Goal: Information Seeking & Learning: Learn about a topic

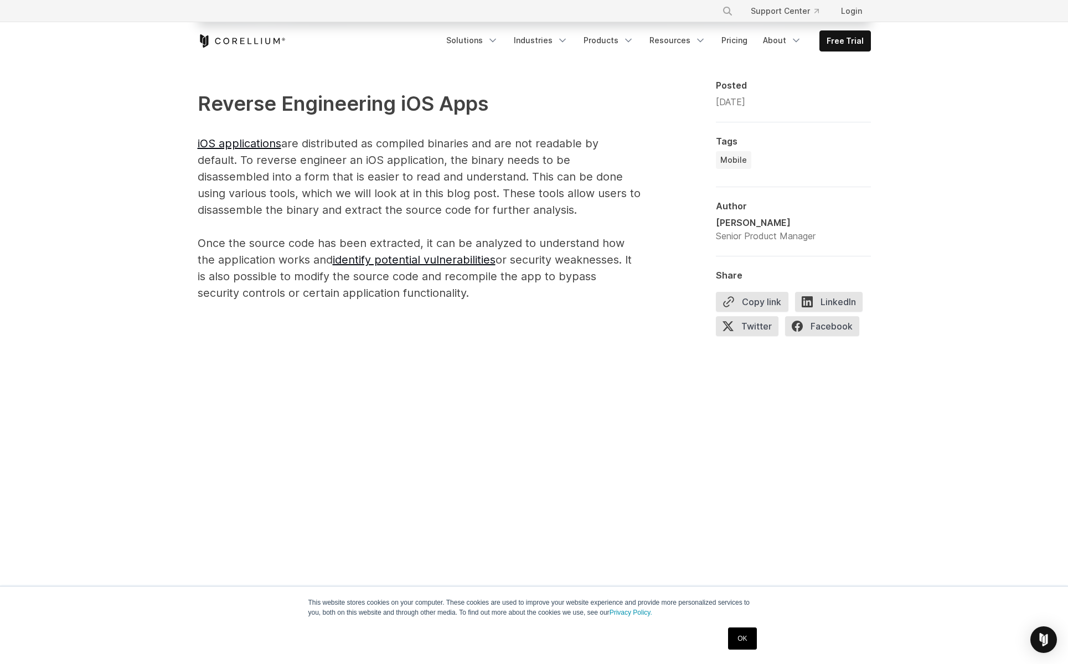
scroll to position [707, 0]
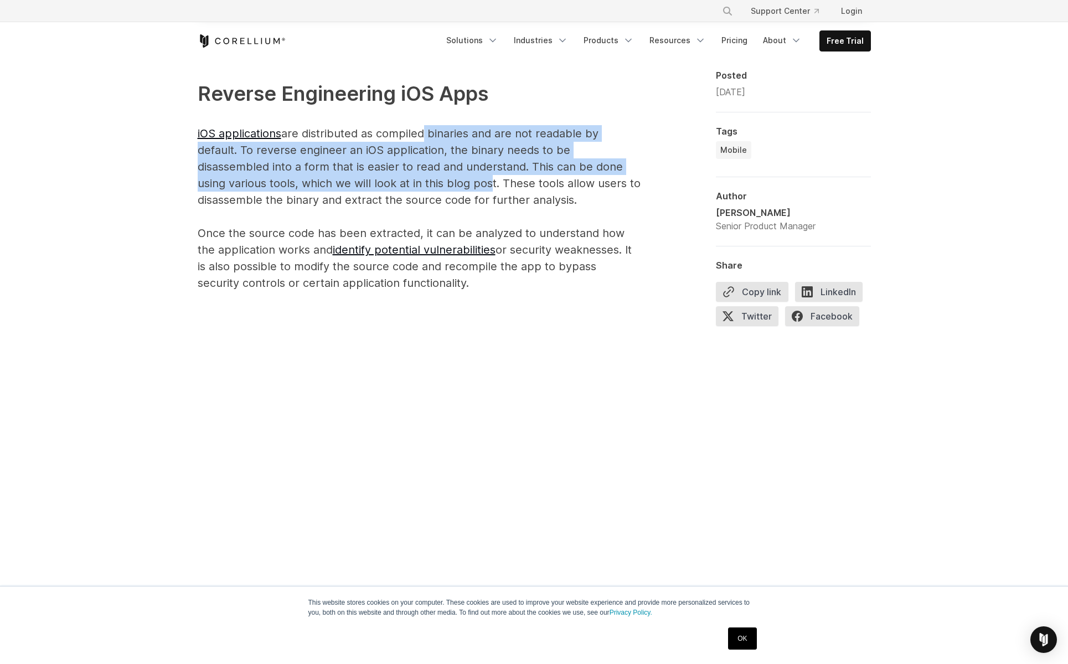
drag, startPoint x: 421, startPoint y: 131, endPoint x: 484, endPoint y: 186, distance: 82.9
click at [484, 186] on p "Reverse Engineering iOS Apps iOS applications are distributed as compiled binar…" at bounding box center [419, 185] width 443 height 213
click at [496, 215] on p "Reverse Engineering iOS Apps iOS applications are distributed as compiled binar…" at bounding box center [419, 185] width 443 height 213
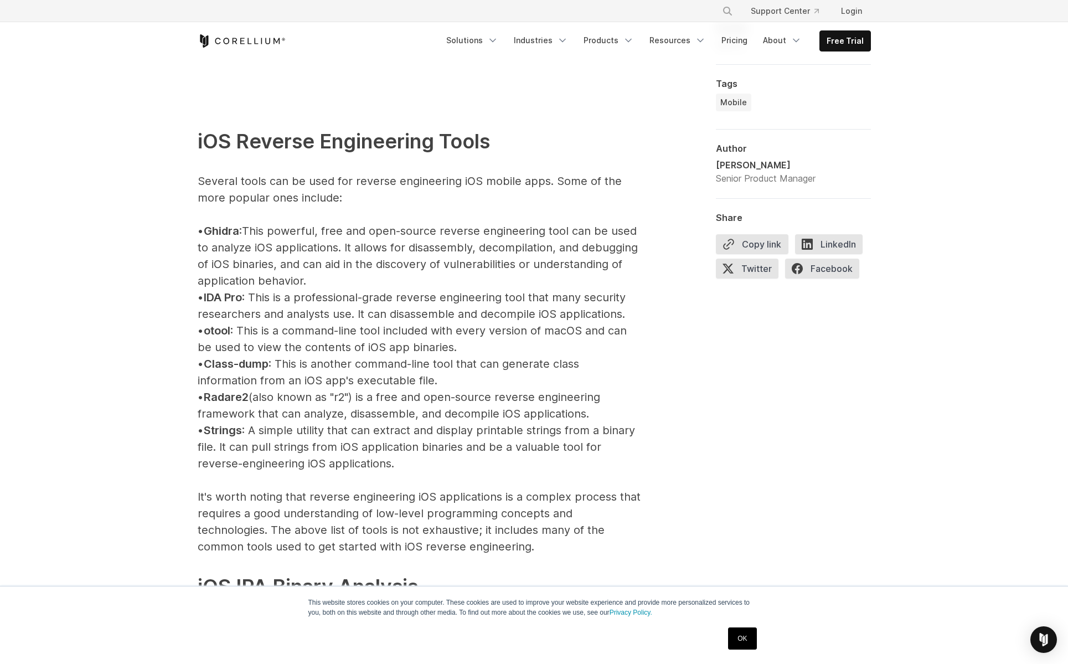
scroll to position [1093, 0]
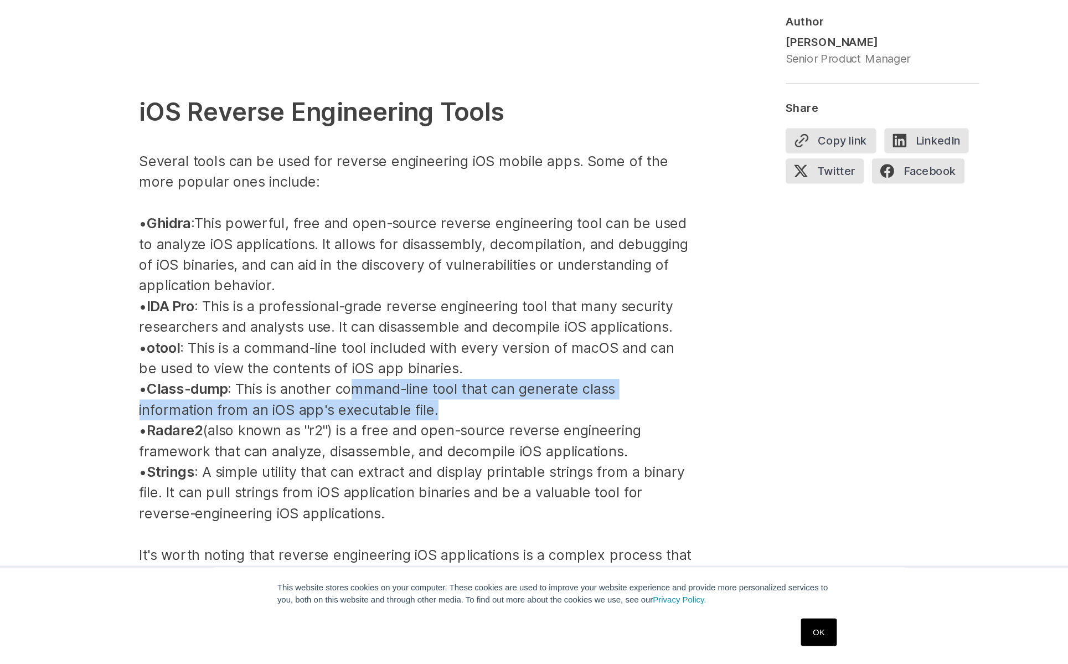
drag, startPoint x: 297, startPoint y: 312, endPoint x: 355, endPoint y: 318, distance: 57.9
click at [355, 318] on p "iOS Reverse Engineering Tools Several tools can be used for reverse engineering…" at bounding box center [419, 543] width 443 height 741
click at [372, 327] on p "iOS Reverse Engineering Tools Several tools can be used for reverse engineering…" at bounding box center [419, 543] width 443 height 741
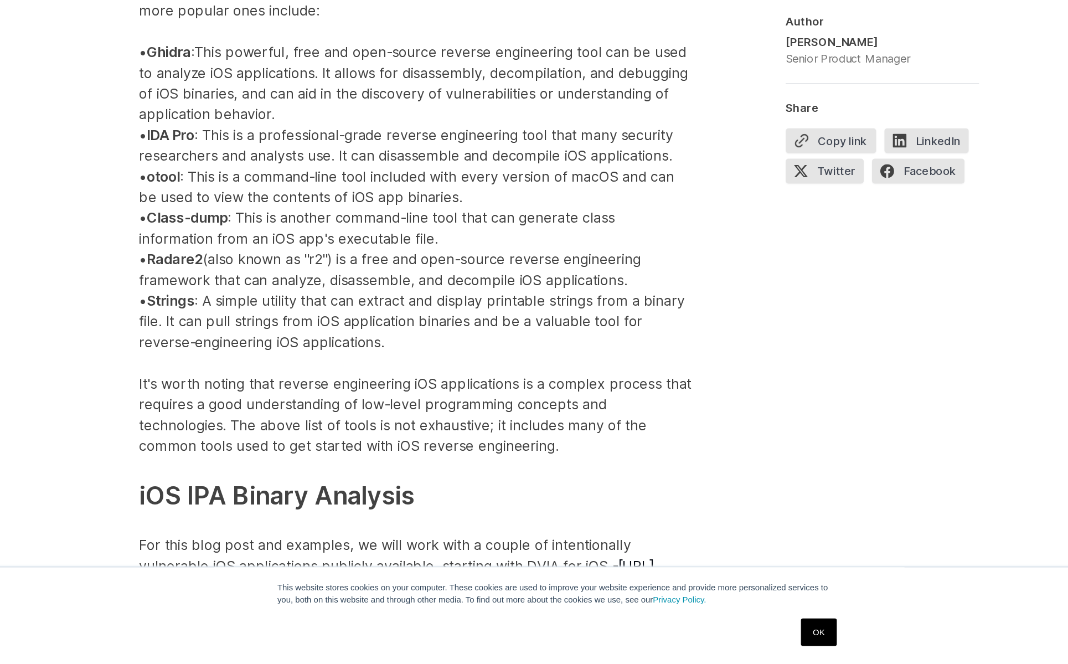
scroll to position [1231, 0]
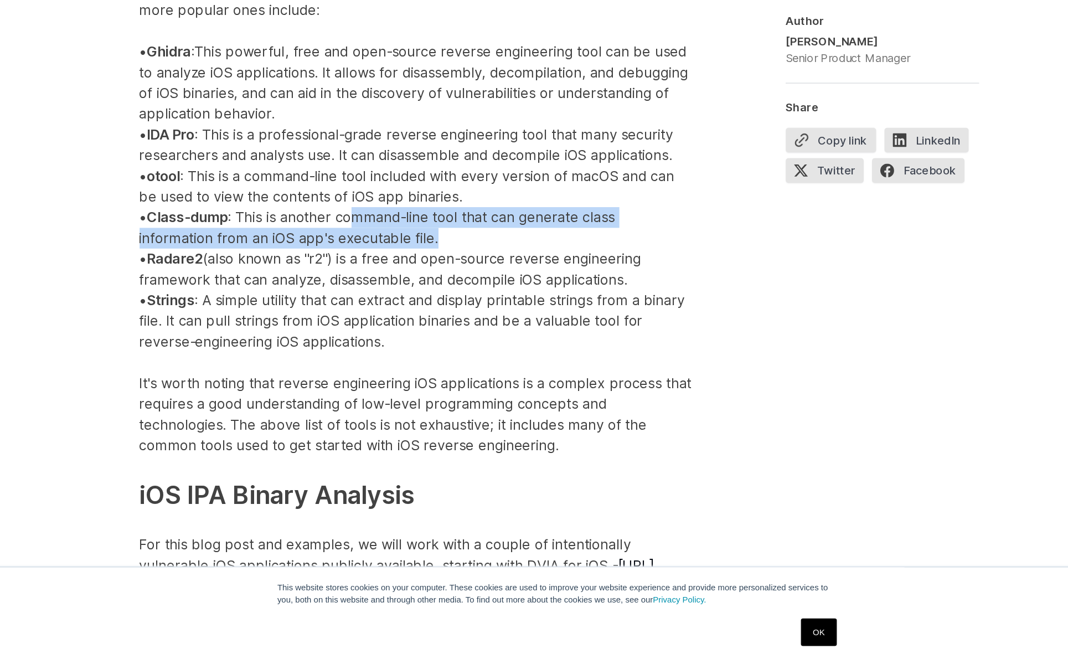
drag, startPoint x: 299, startPoint y: 172, endPoint x: 359, endPoint y: 191, distance: 63.1
click at [359, 191] on p "iOS Reverse Engineering Tools Several tools can be used for reverse engineering…" at bounding box center [419, 405] width 443 height 741
click at [365, 194] on p "iOS Reverse Engineering Tools Several tools can be used for reverse engineering…" at bounding box center [419, 405] width 443 height 741
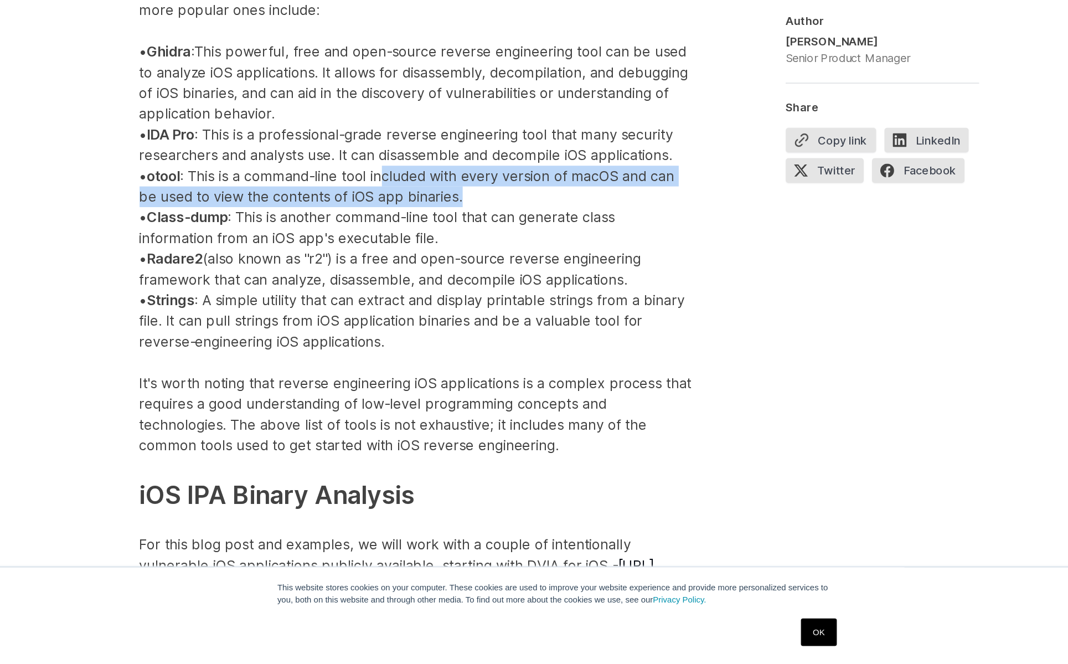
drag, startPoint x: 322, startPoint y: 142, endPoint x: 378, endPoint y: 153, distance: 57.7
click at [378, 153] on p "iOS Reverse Engineering Tools Several tools can be used for reverse engineering…" at bounding box center [419, 405] width 443 height 741
click at [408, 152] on p "iOS Reverse Engineering Tools Several tools can be used for reverse engineering…" at bounding box center [419, 405] width 443 height 741
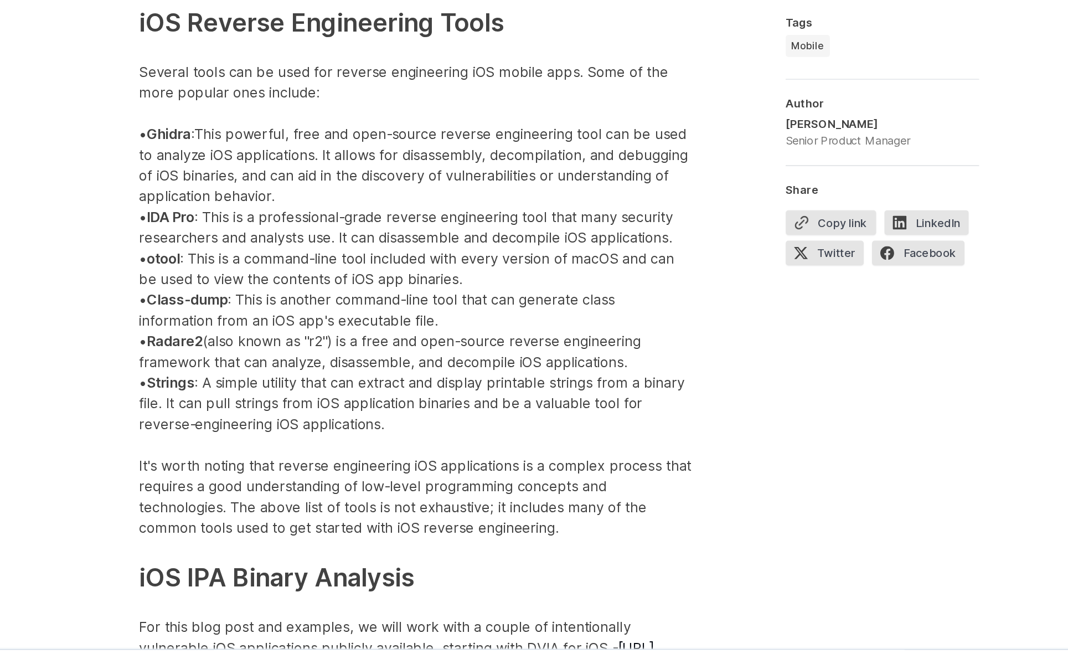
drag, startPoint x: 342, startPoint y: 155, endPoint x: 360, endPoint y: 152, distance: 17.9
click at [360, 152] on p "iOS Reverse Engineering Tools Several tools can be used for reverse engineering…" at bounding box center [419, 405] width 443 height 741
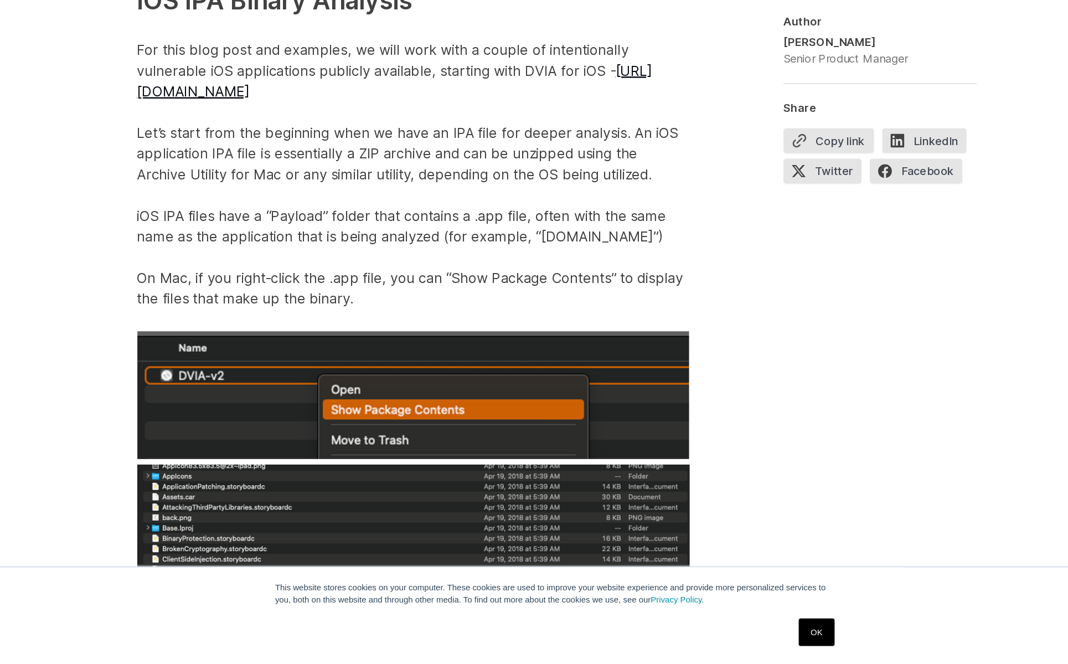
scroll to position [1638, 0]
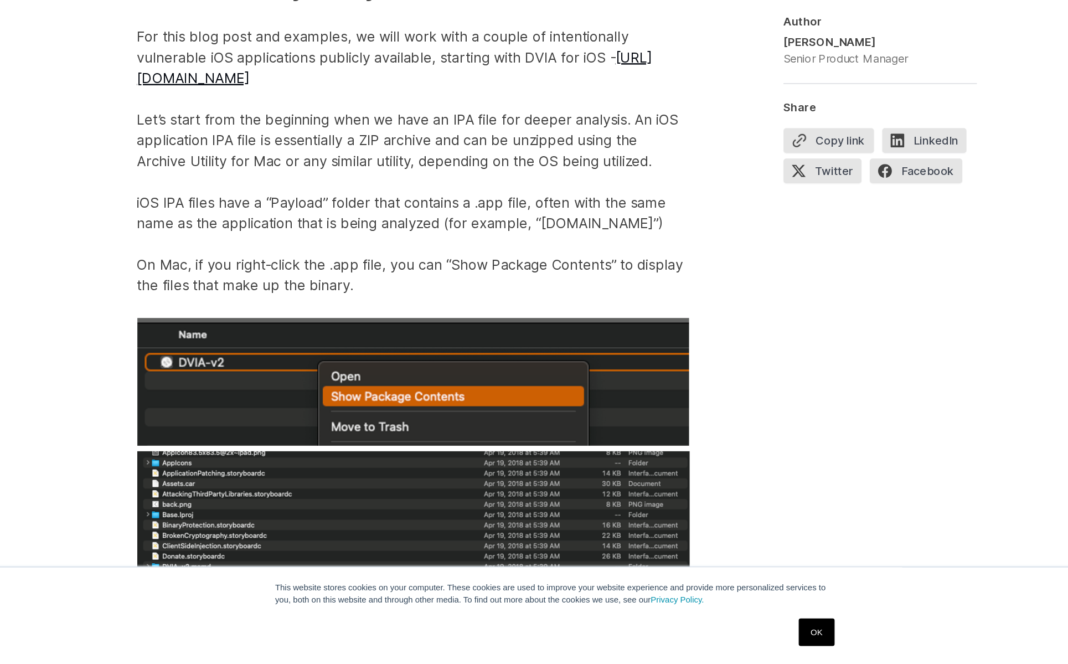
drag, startPoint x: 408, startPoint y: 144, endPoint x: 415, endPoint y: 145, distance: 7.2
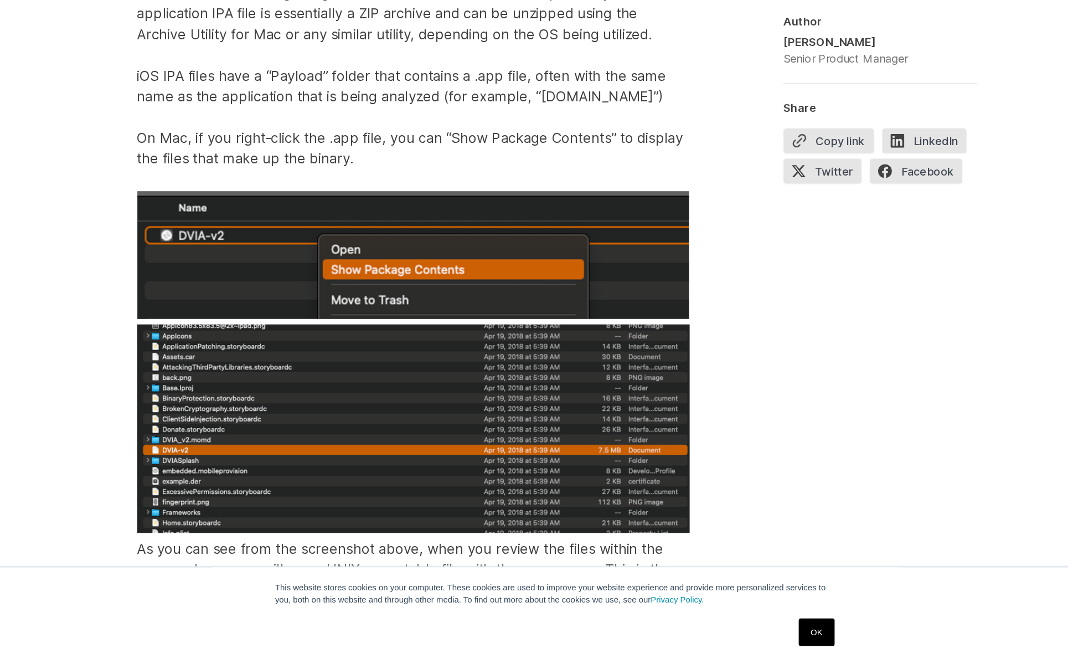
scroll to position [1740, 0]
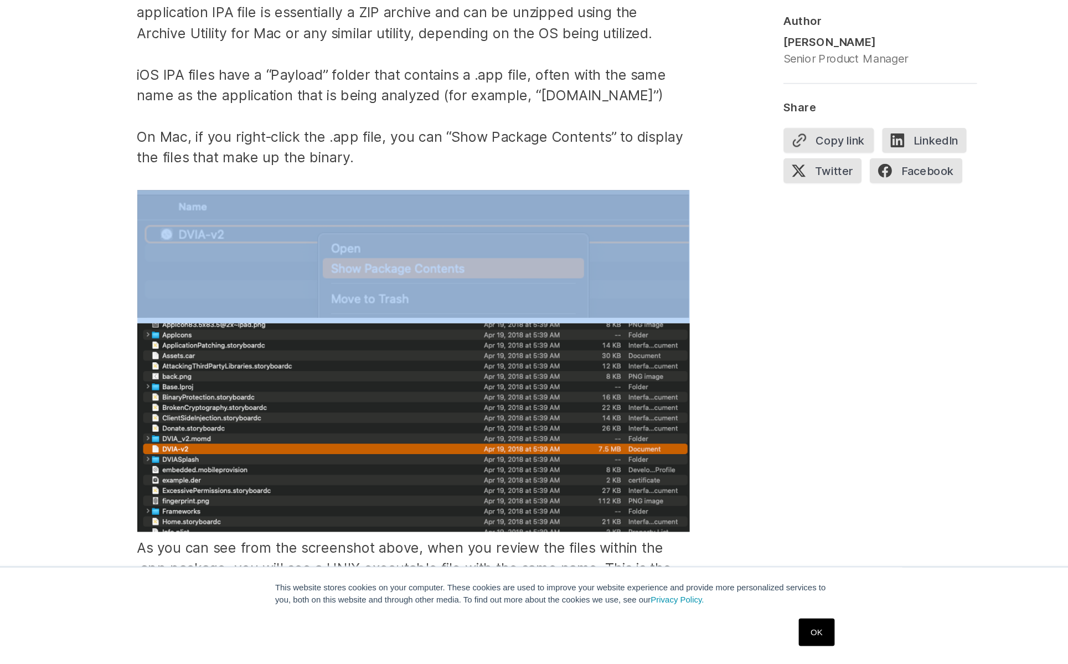
drag, startPoint x: 395, startPoint y: 137, endPoint x: 409, endPoint y: 134, distance: 13.7
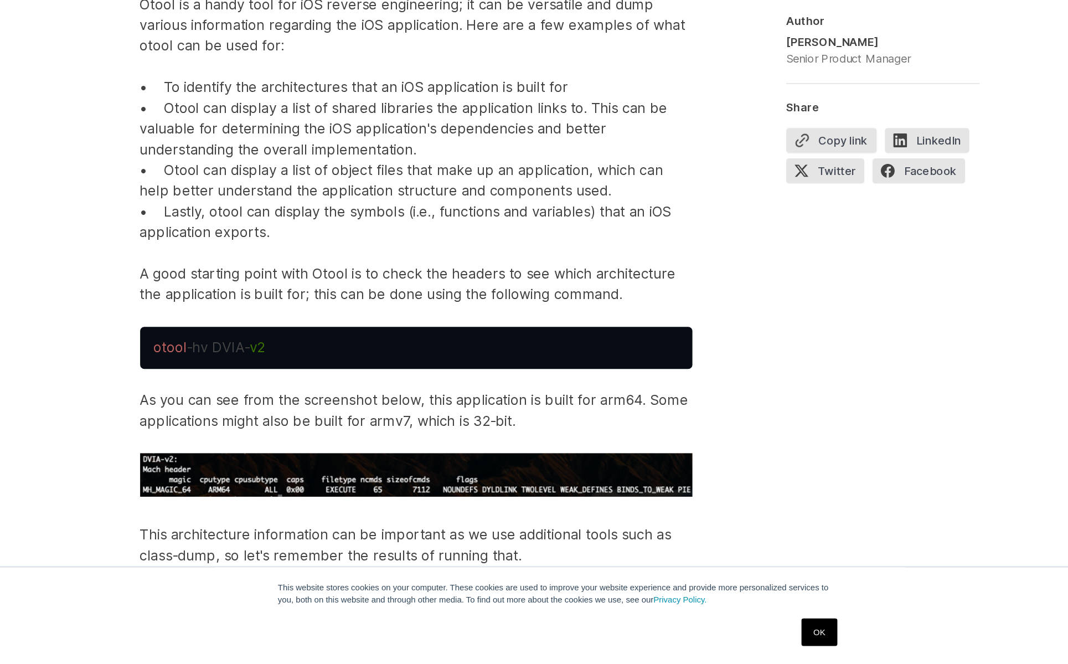
scroll to position [2375, 0]
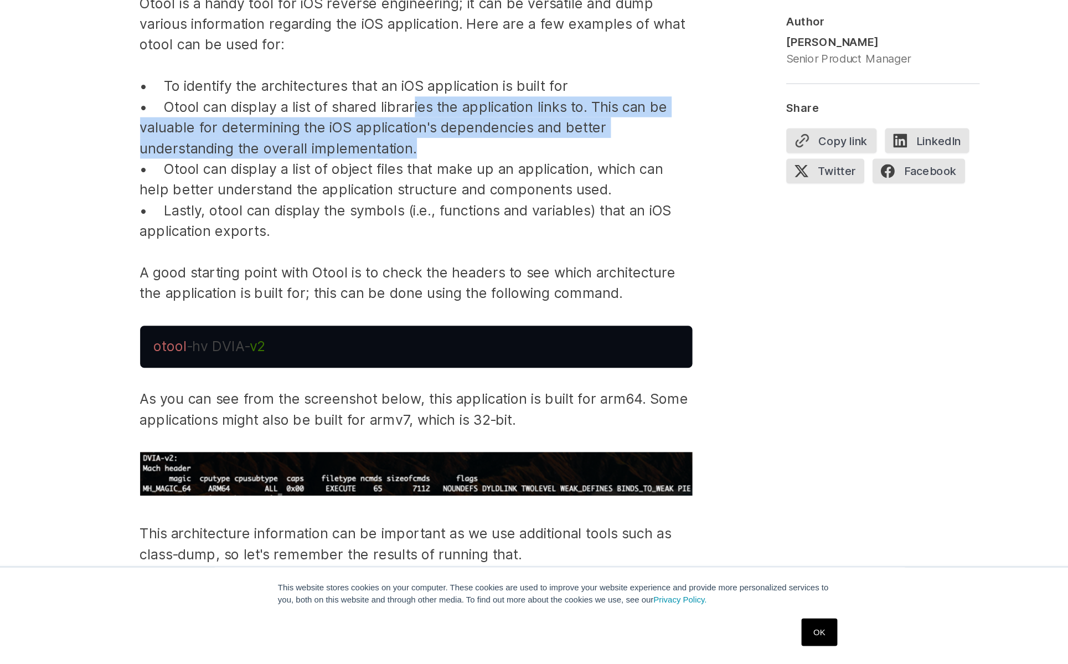
drag, startPoint x: 330, startPoint y: 76, endPoint x: 363, endPoint y: 116, distance: 51.8
click at [363, 116] on p "Now that we have a good understanding of the IOS file structure and how to acce…" at bounding box center [419, 194] width 443 height 362
click at [368, 122] on p "Now that we have a good understanding of the IOS file structure and how to acce…" at bounding box center [419, 194] width 443 height 362
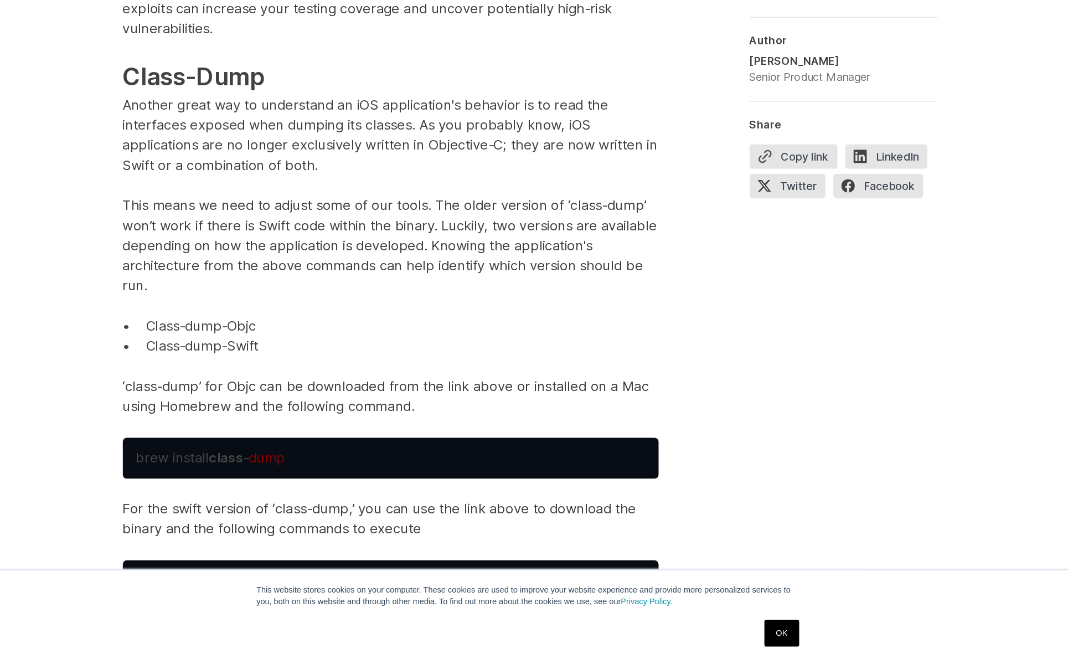
scroll to position [3424, 0]
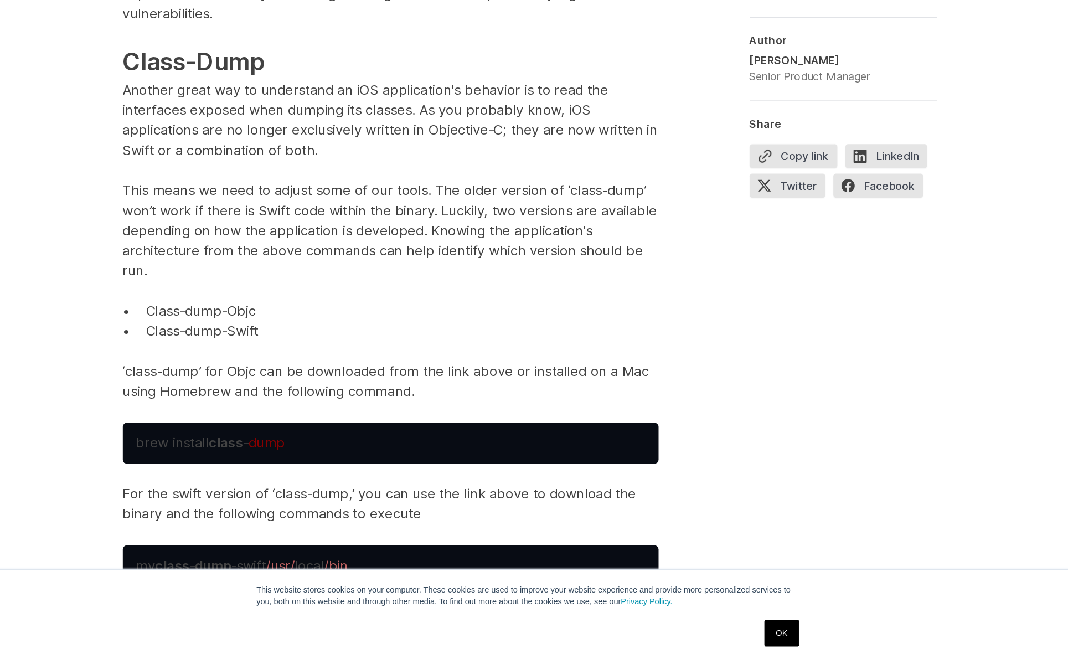
drag, startPoint x: 301, startPoint y: 130, endPoint x: 314, endPoint y: 116, distance: 18.4
click at [314, 116] on p "While just looking at this information will not lead you directly to a vulnerab…" at bounding box center [419, 249] width 443 height 395
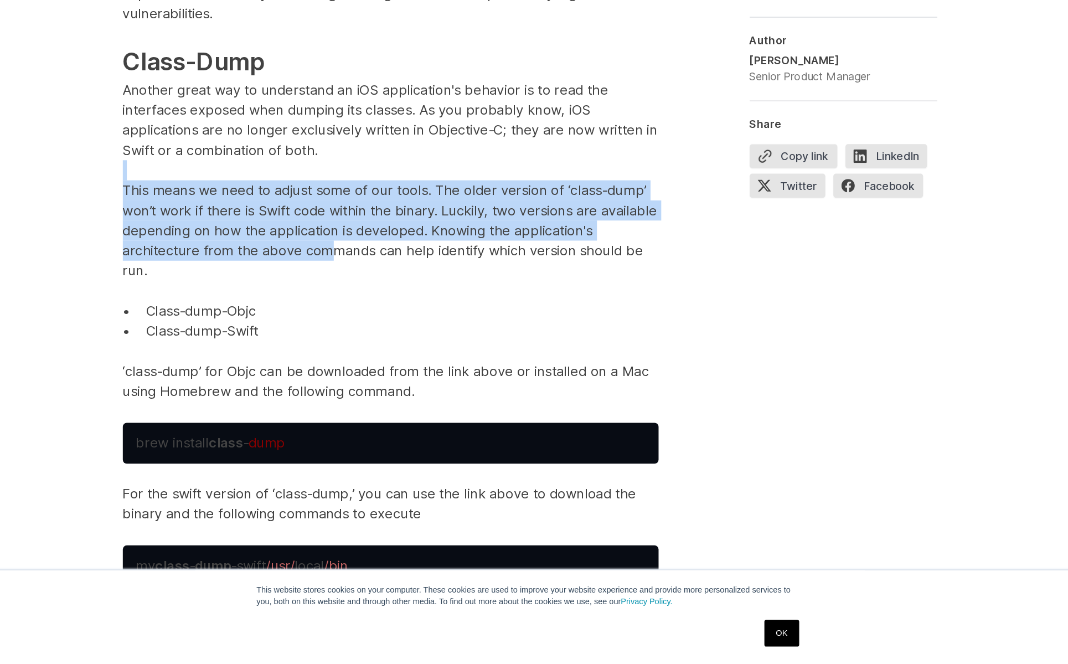
drag, startPoint x: 231, startPoint y: 138, endPoint x: 270, endPoint y: 199, distance: 73.0
click at [270, 199] on p "While just looking at this information will not lead you directly to a vulnerab…" at bounding box center [419, 249] width 443 height 395
click at [274, 266] on span "This means we need to adjust some of our tools. The older version of ‘class-dum…" at bounding box center [419, 306] width 442 height 80
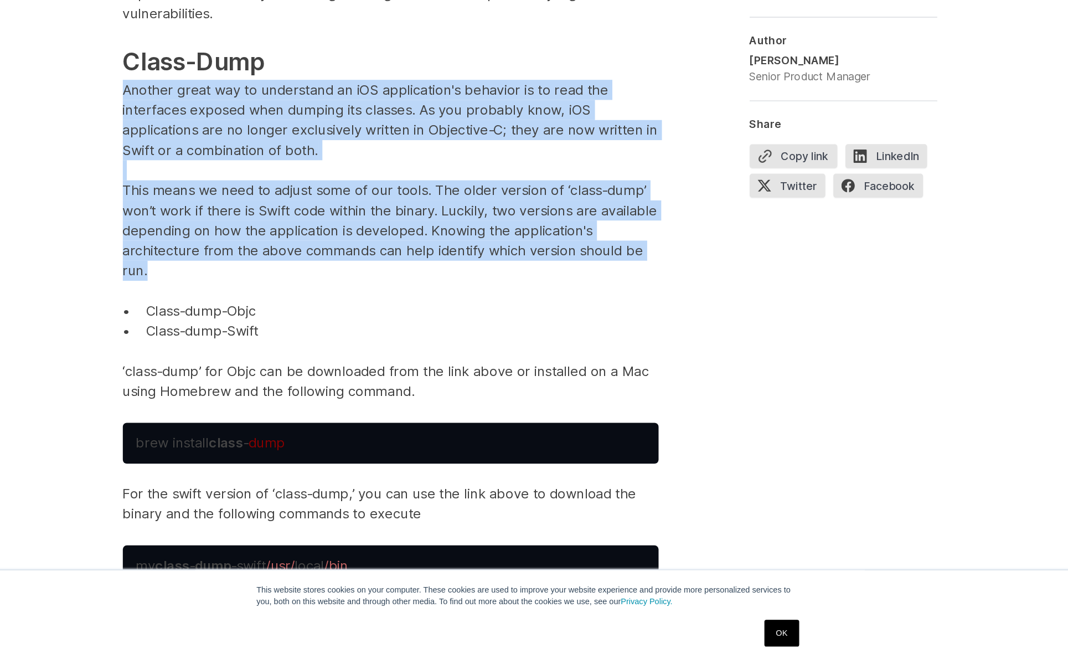
drag, startPoint x: 309, startPoint y: 233, endPoint x: 321, endPoint y: 225, distance: 14.2
click at [321, 225] on p "While just looking at this information will not lead you directly to a vulnerab…" at bounding box center [419, 249] width 443 height 395
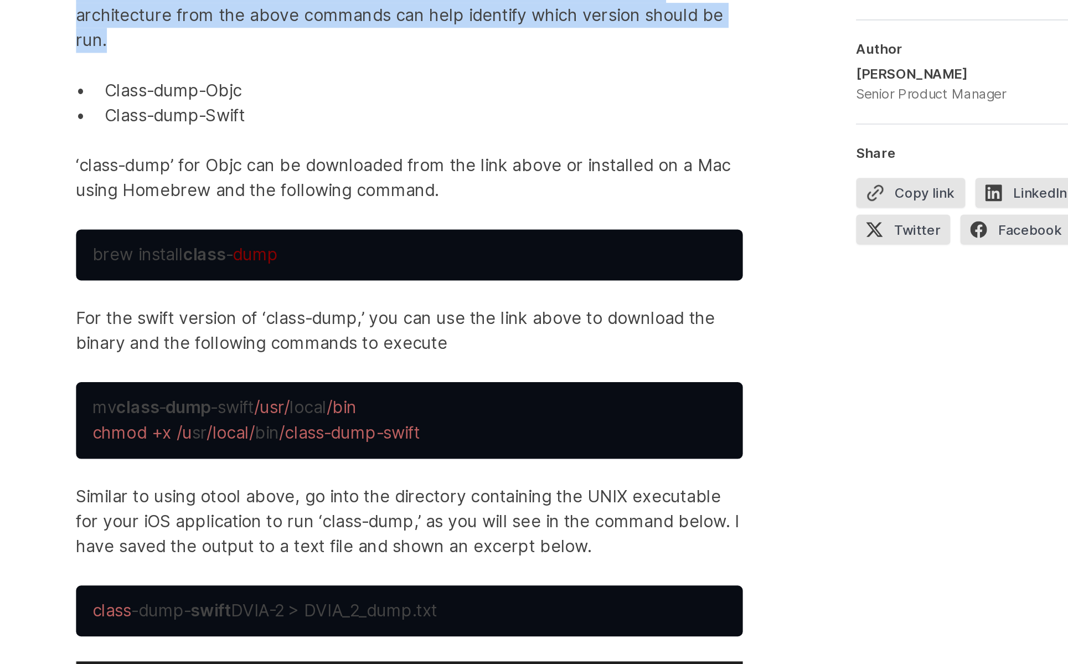
scroll to position [3672, 0]
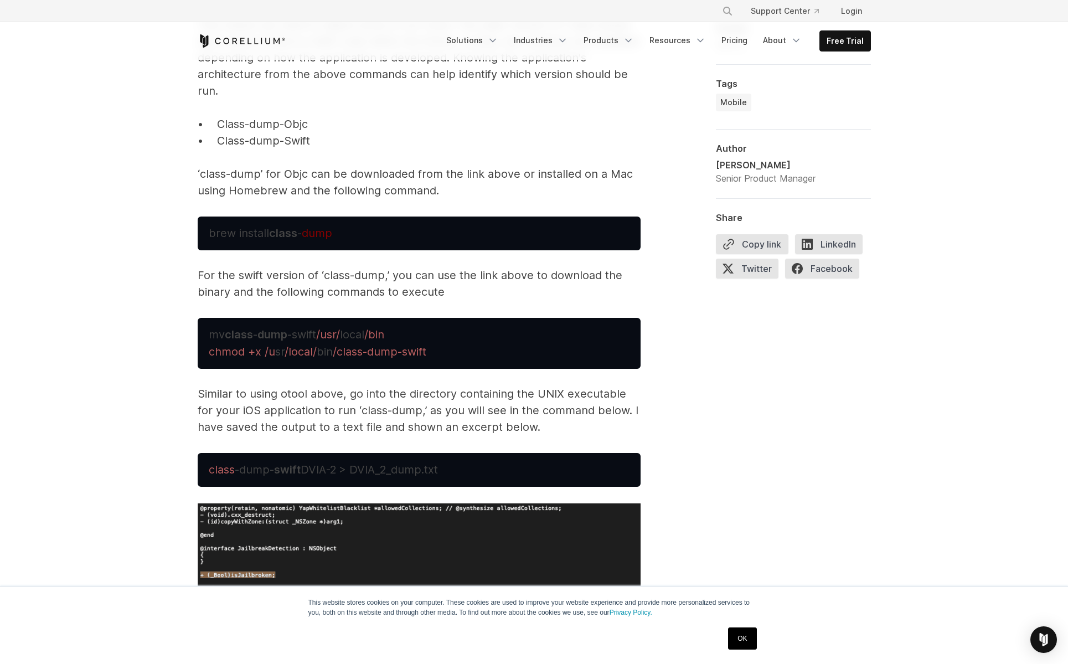
click at [280, 141] on p "While just looking at this information will not lead you directly to a vulnerab…" at bounding box center [419, 0] width 443 height 395
click at [297, 124] on p "While just looking at this information will not lead you directly to a vulnerab…" at bounding box center [419, 0] width 443 height 395
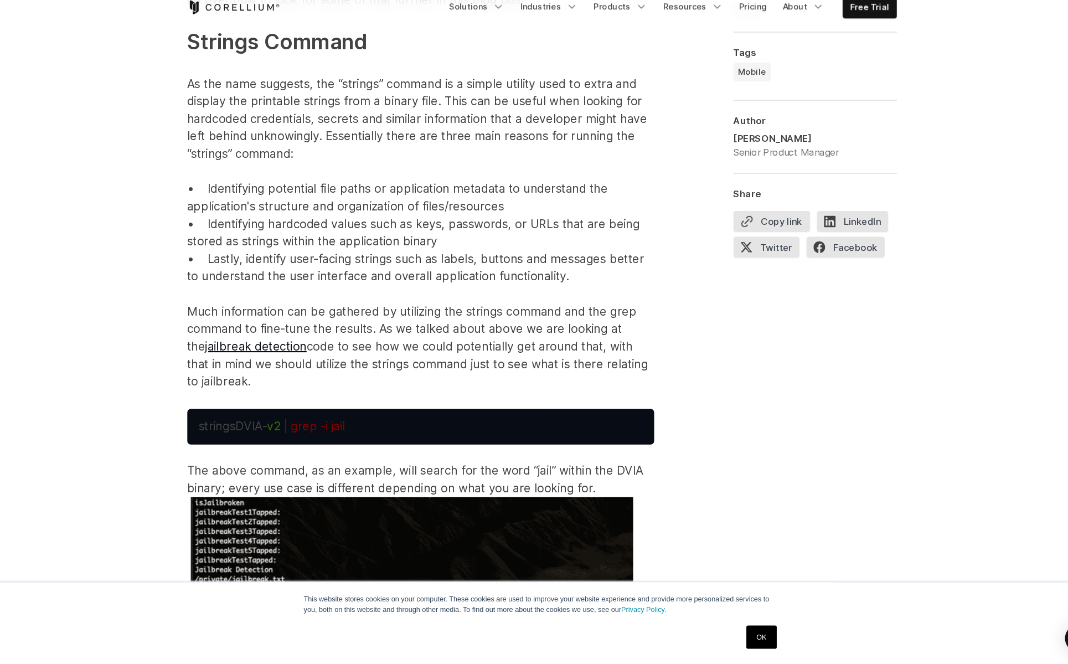
scroll to position [4484, 0]
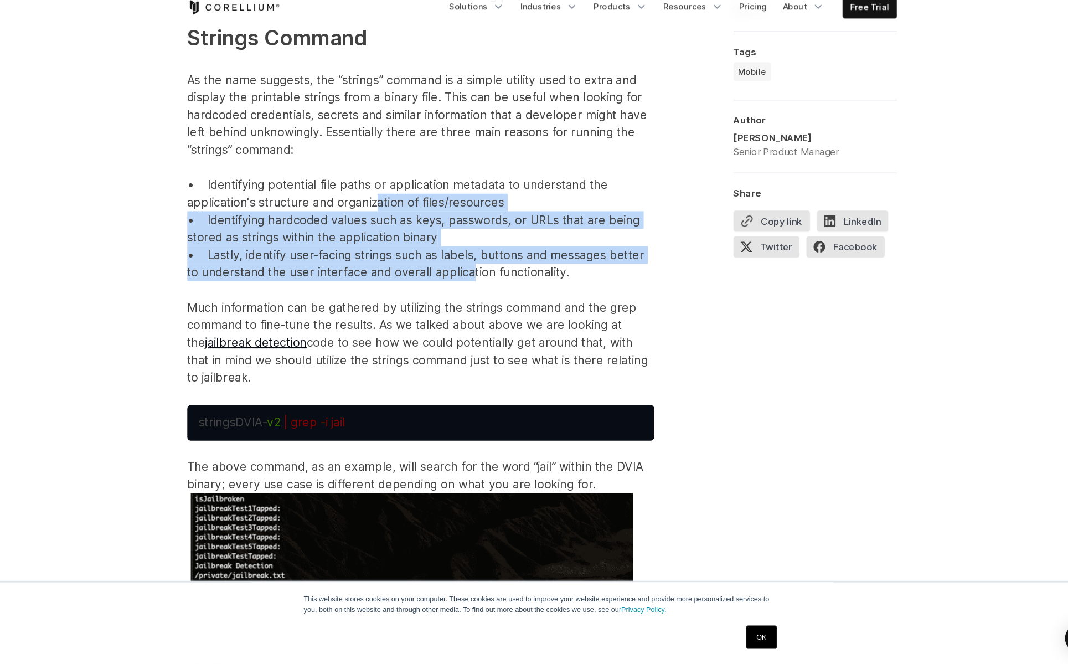
drag, startPoint x: 359, startPoint y: 184, endPoint x: 445, endPoint y: 250, distance: 108.2
click at [445, 250] on p "Within the output, you will see the classes, methods and even instance variable…" at bounding box center [419, 45] width 443 height 709
click at [499, 253] on p "Within the output, you will see the classes, methods and even instance variable…" at bounding box center [419, 45] width 443 height 709
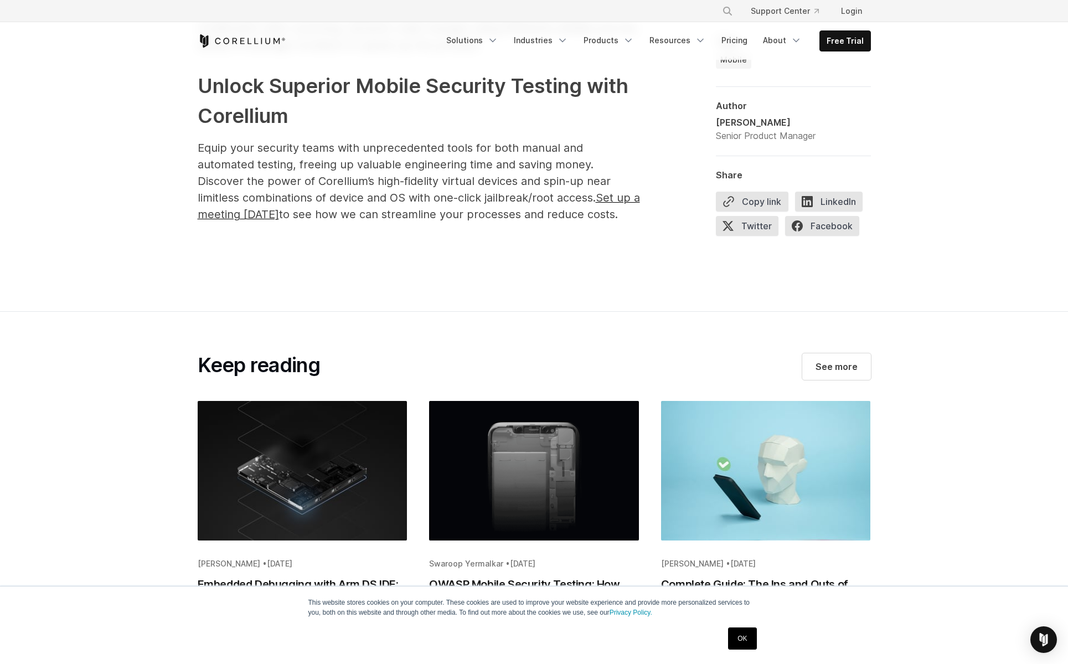
scroll to position [7144, 0]
